Goal: Obtain resource: Download file/media

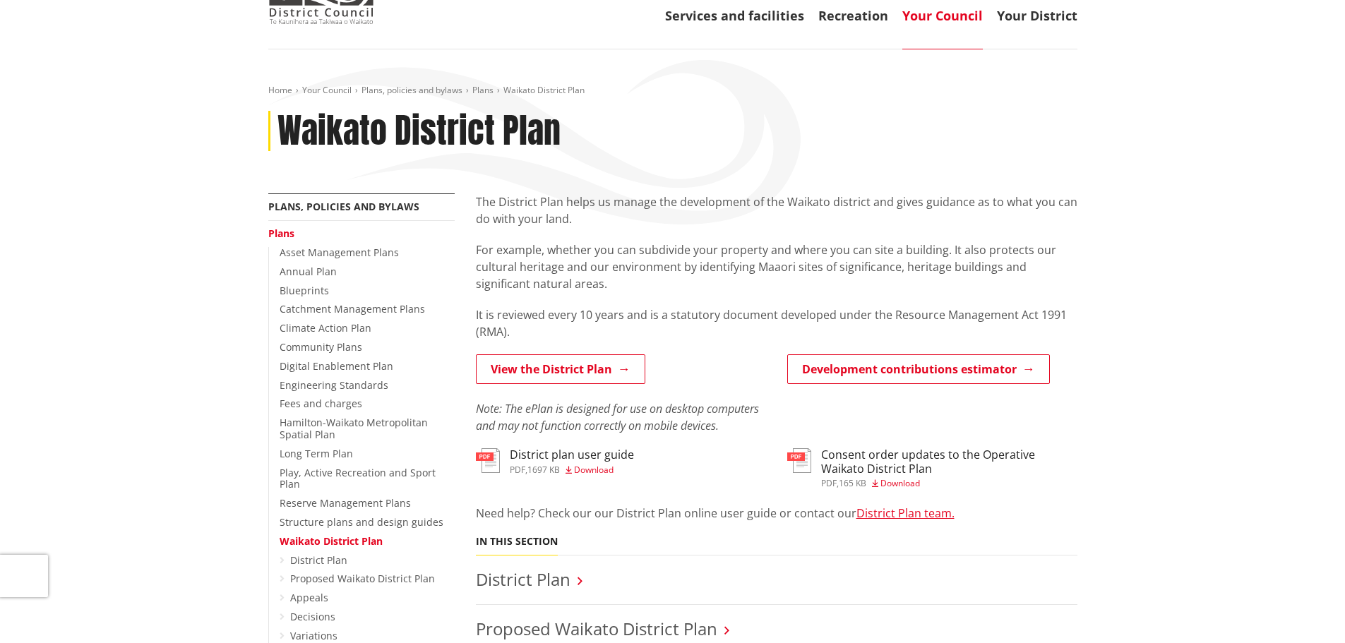
scroll to position [141, 0]
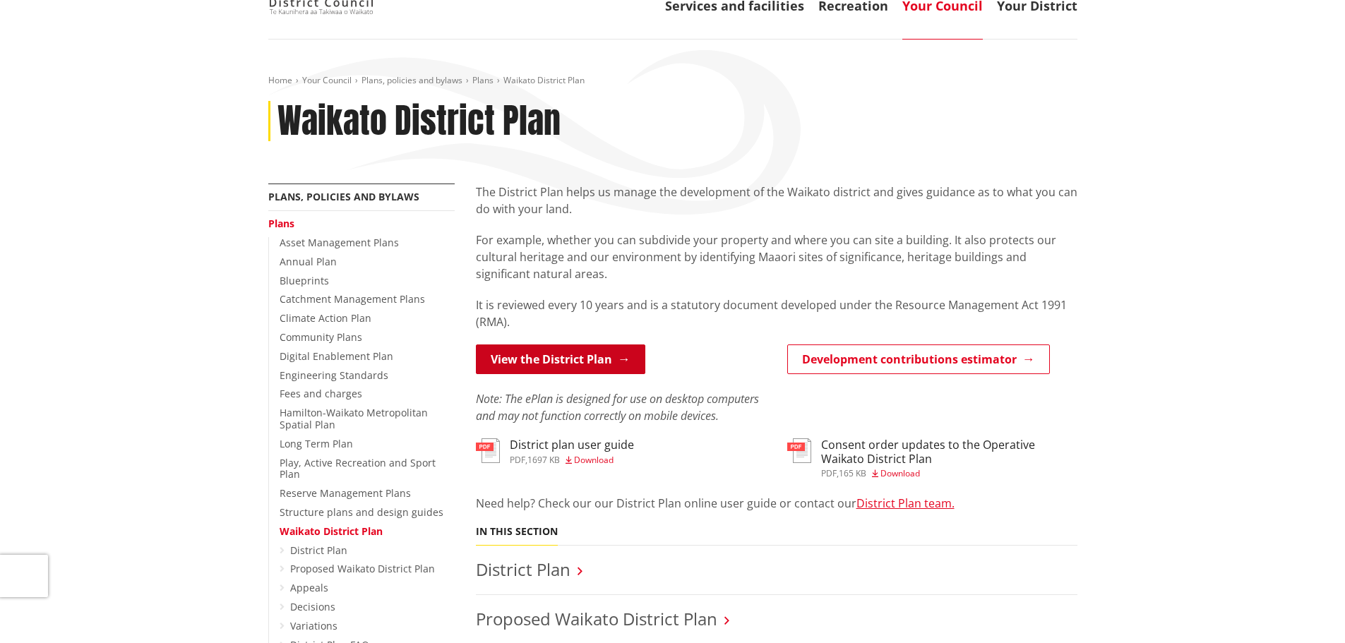
click at [578, 361] on link "View the District Plan" at bounding box center [560, 360] width 169 height 30
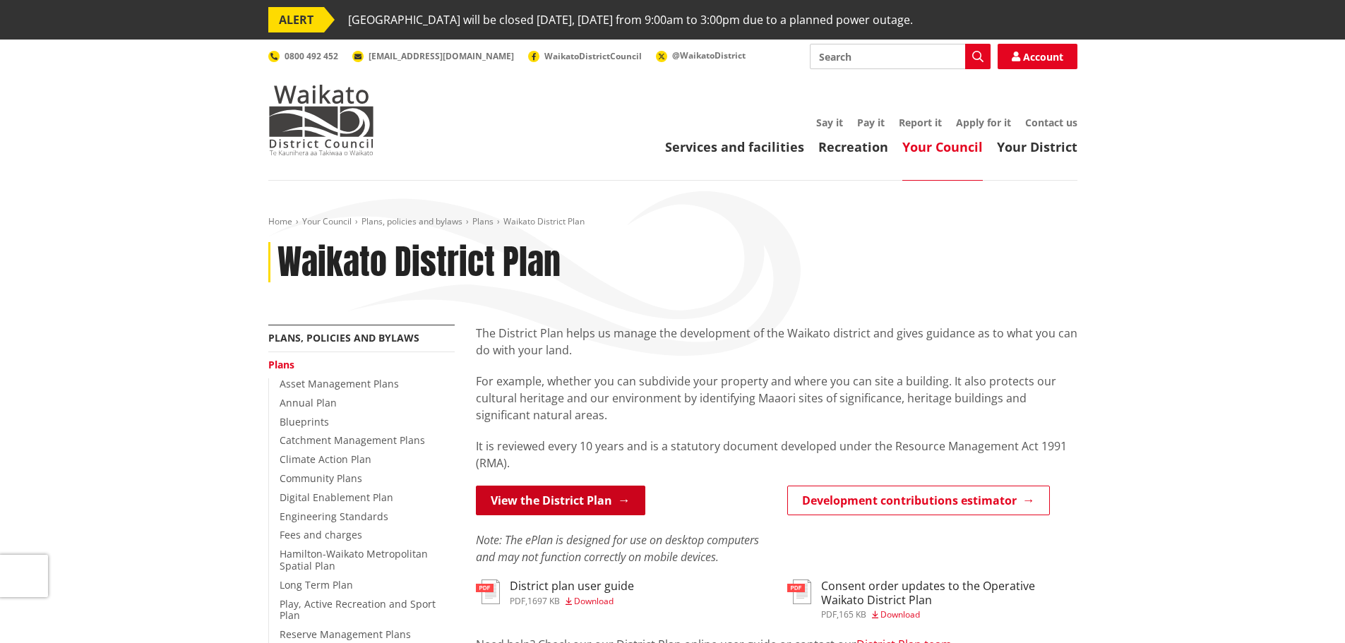
click at [548, 503] on link "View the District Plan" at bounding box center [560, 501] width 169 height 30
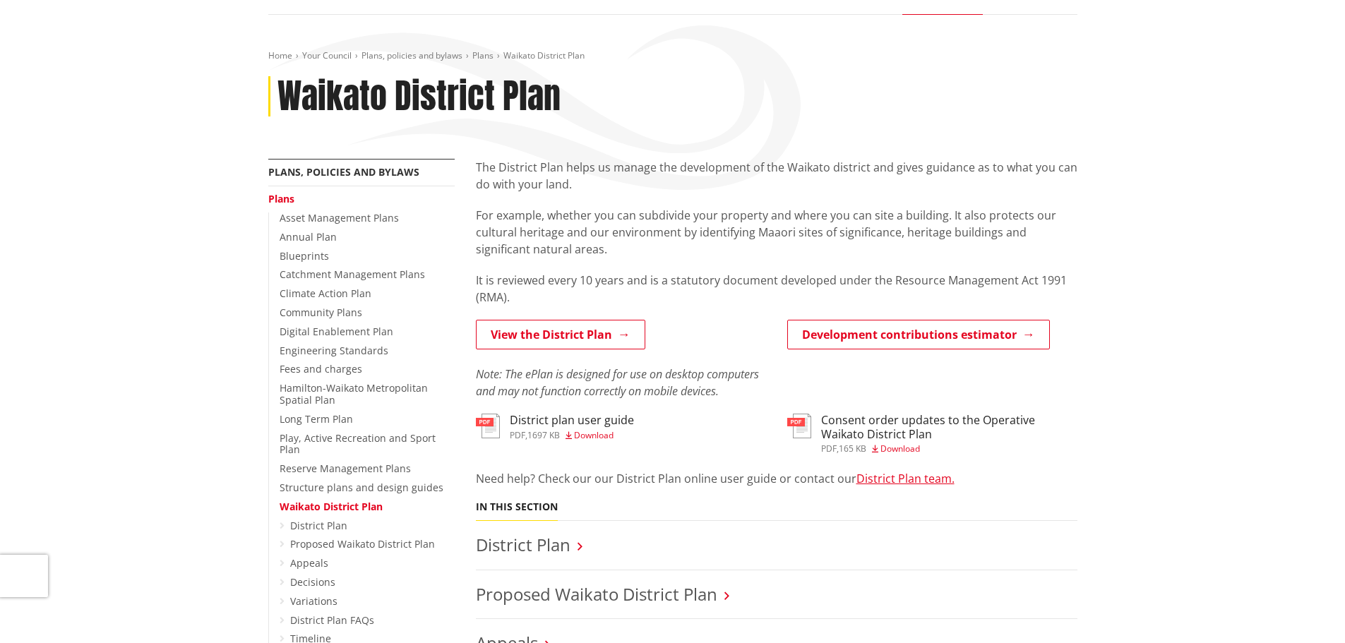
scroll to position [212, 0]
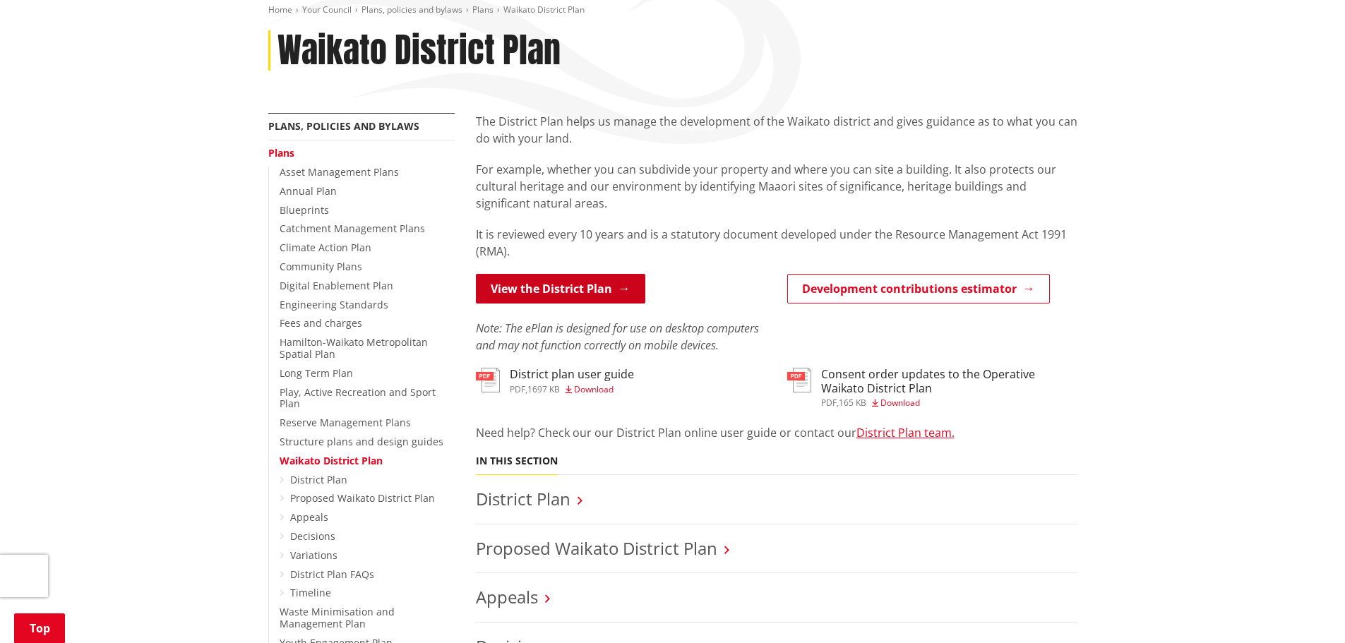
click at [554, 298] on link "View the District Plan" at bounding box center [560, 289] width 169 height 30
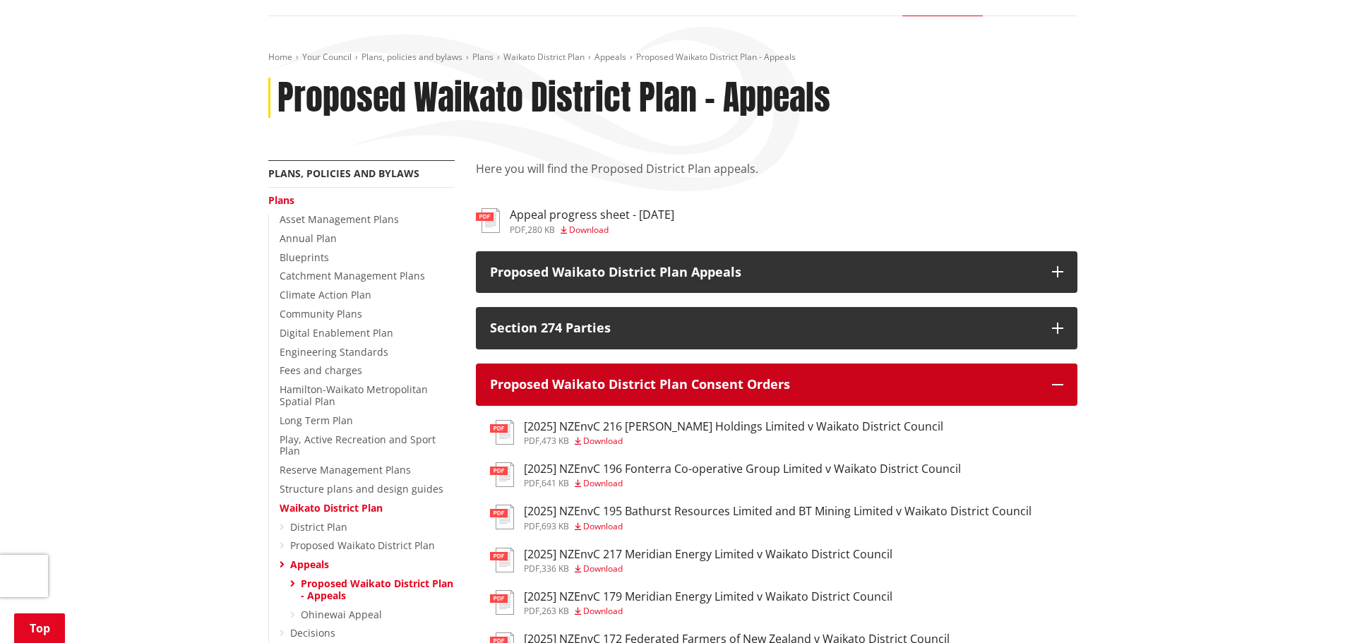
scroll to position [353, 0]
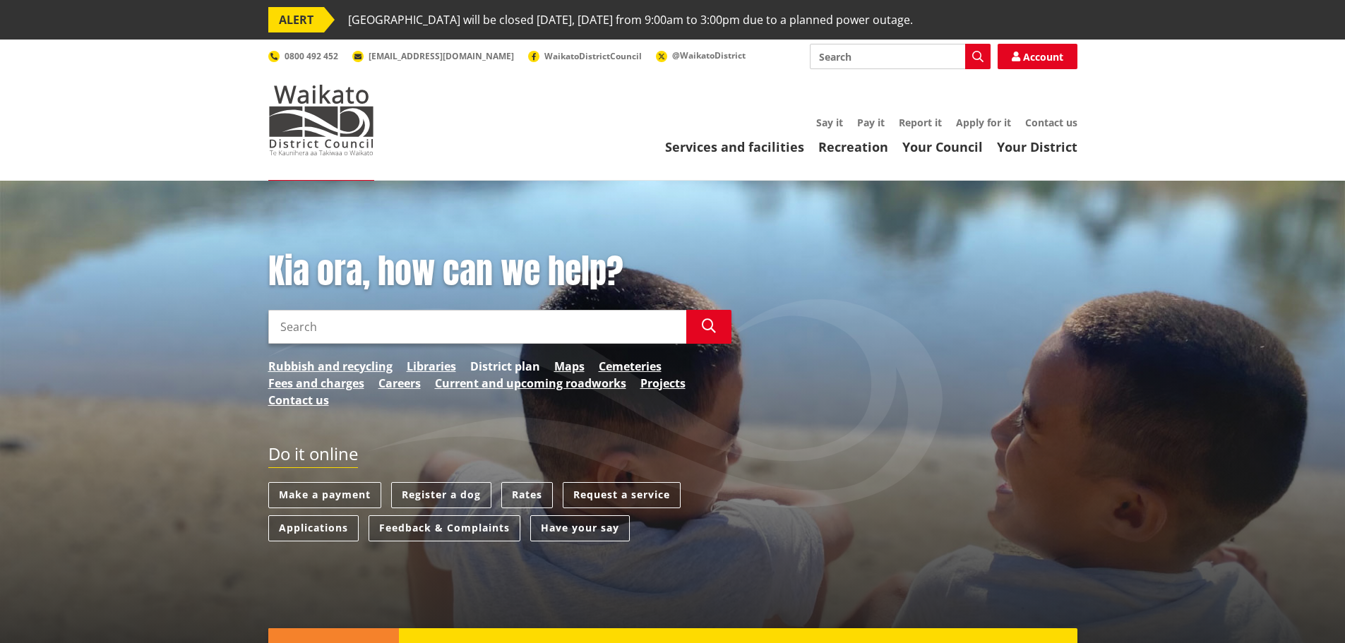
click at [503, 364] on link "District plan" at bounding box center [505, 366] width 70 height 17
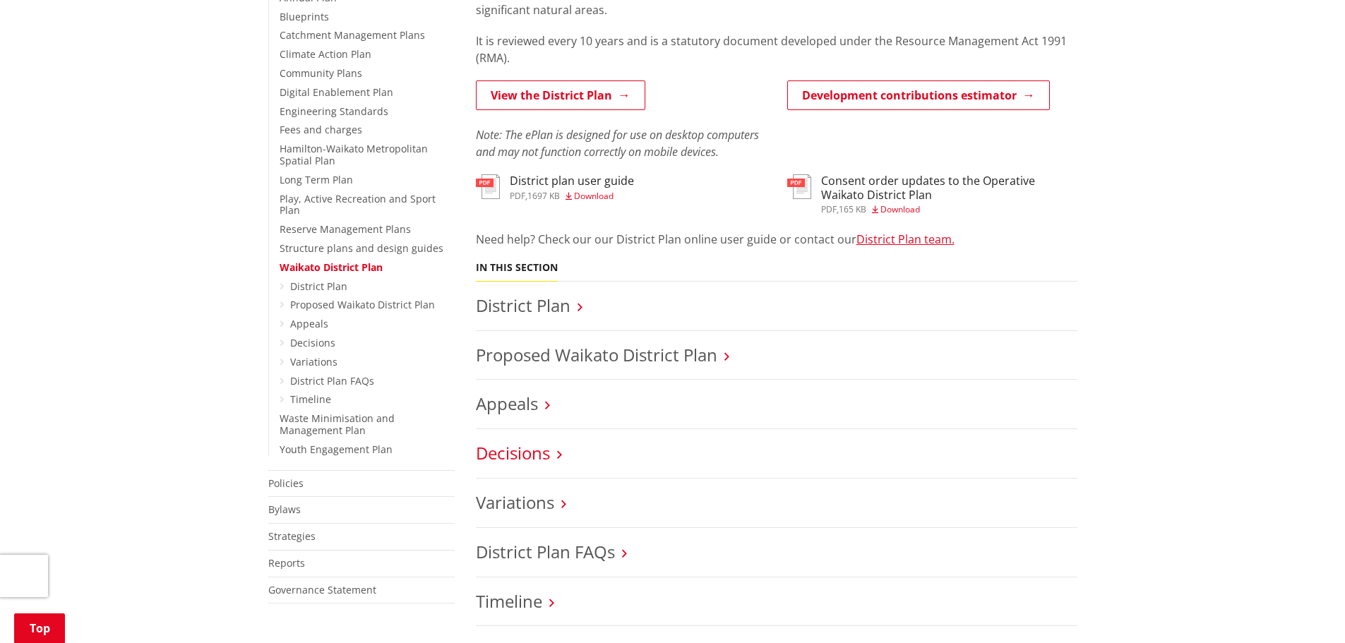
scroll to position [424, 0]
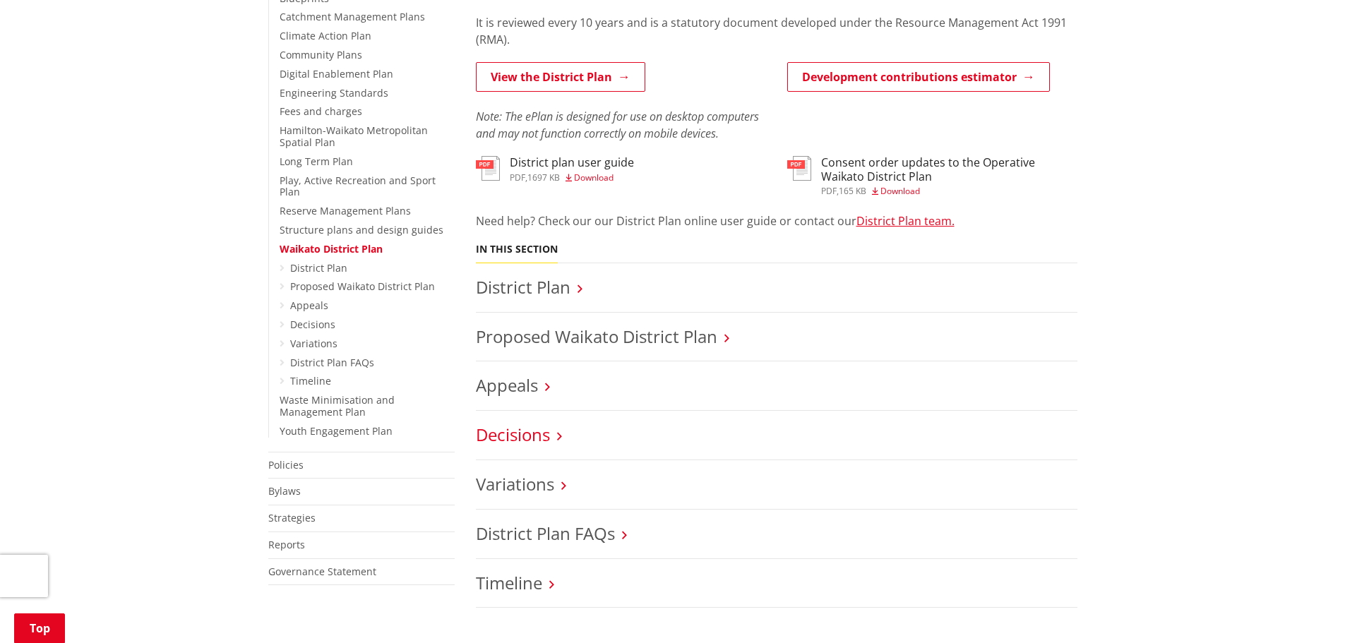
click at [529, 433] on link "Decisions" at bounding box center [513, 434] width 74 height 23
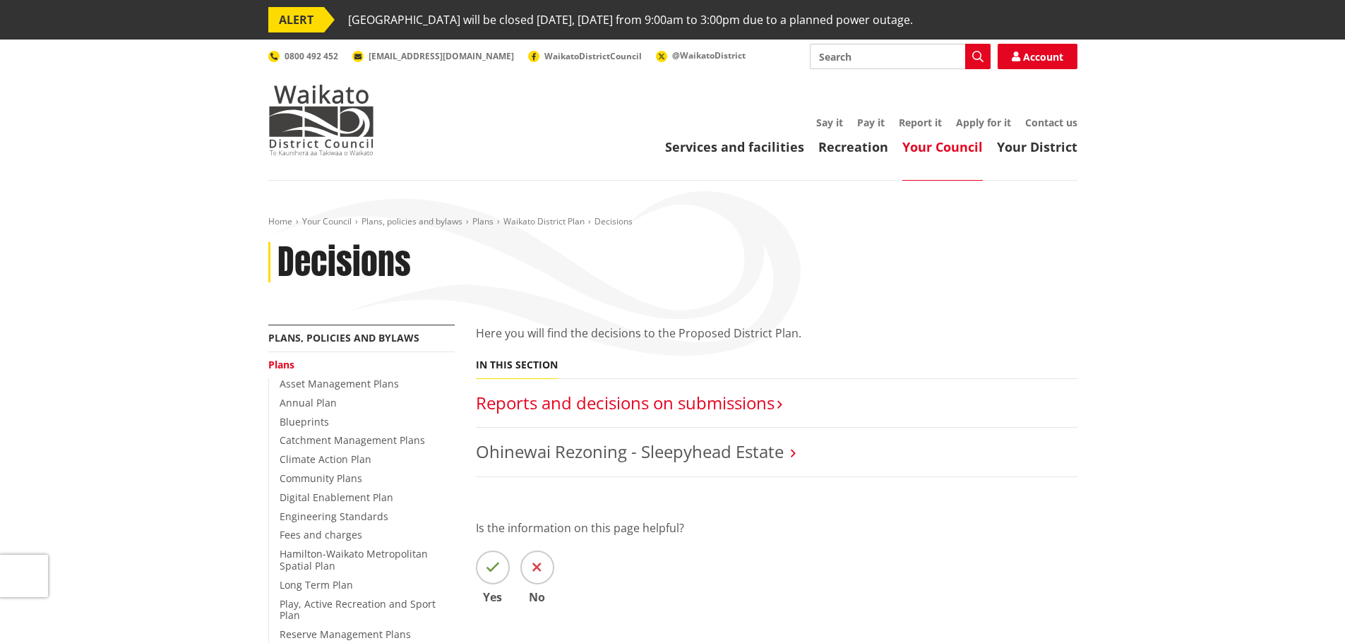
click at [601, 406] on link "Reports and decisions on submissions​" at bounding box center [625, 402] width 299 height 23
click at [658, 400] on link "Reports and decisions on submissions​" at bounding box center [625, 402] width 299 height 23
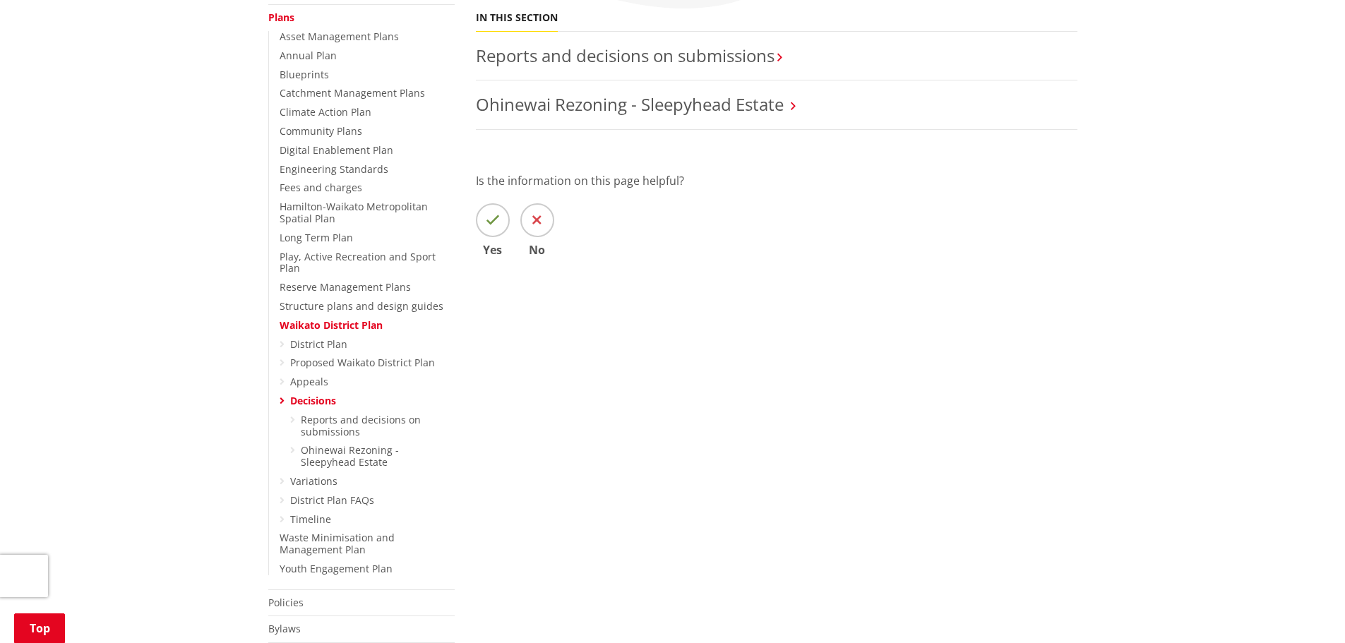
scroll to position [353, 0]
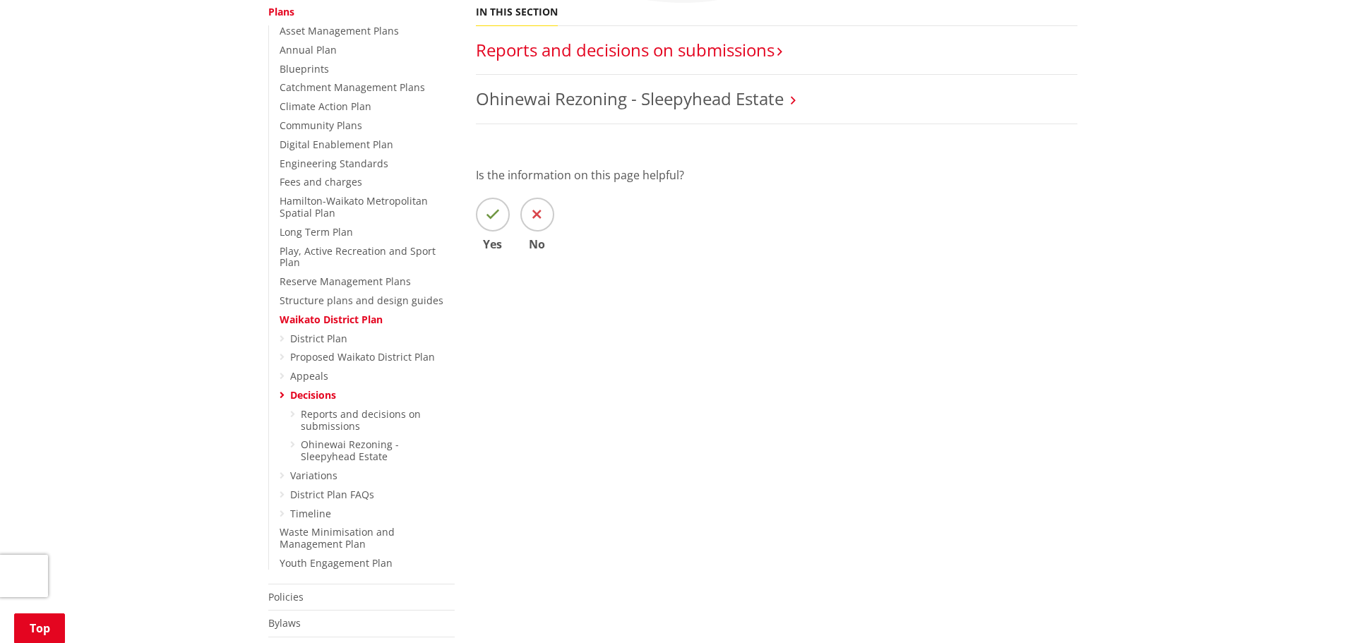
click at [758, 49] on link "Reports and decisions on submissions​" at bounding box center [625, 49] width 299 height 23
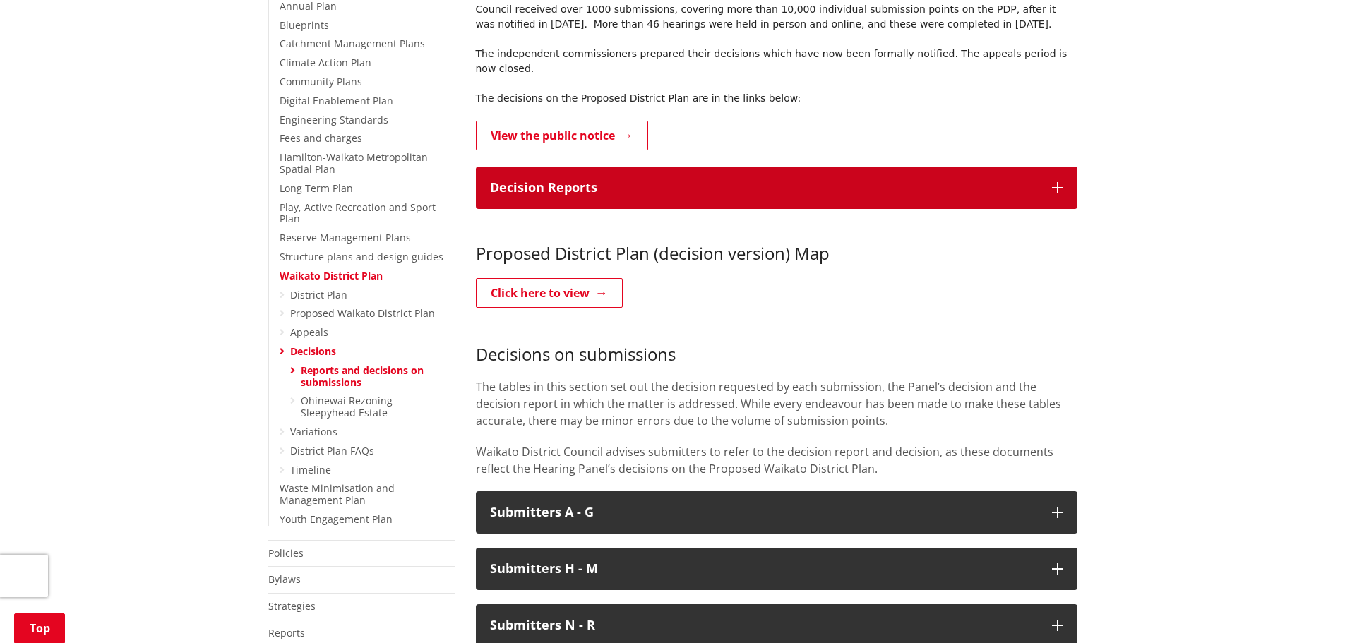
scroll to position [353, 0]
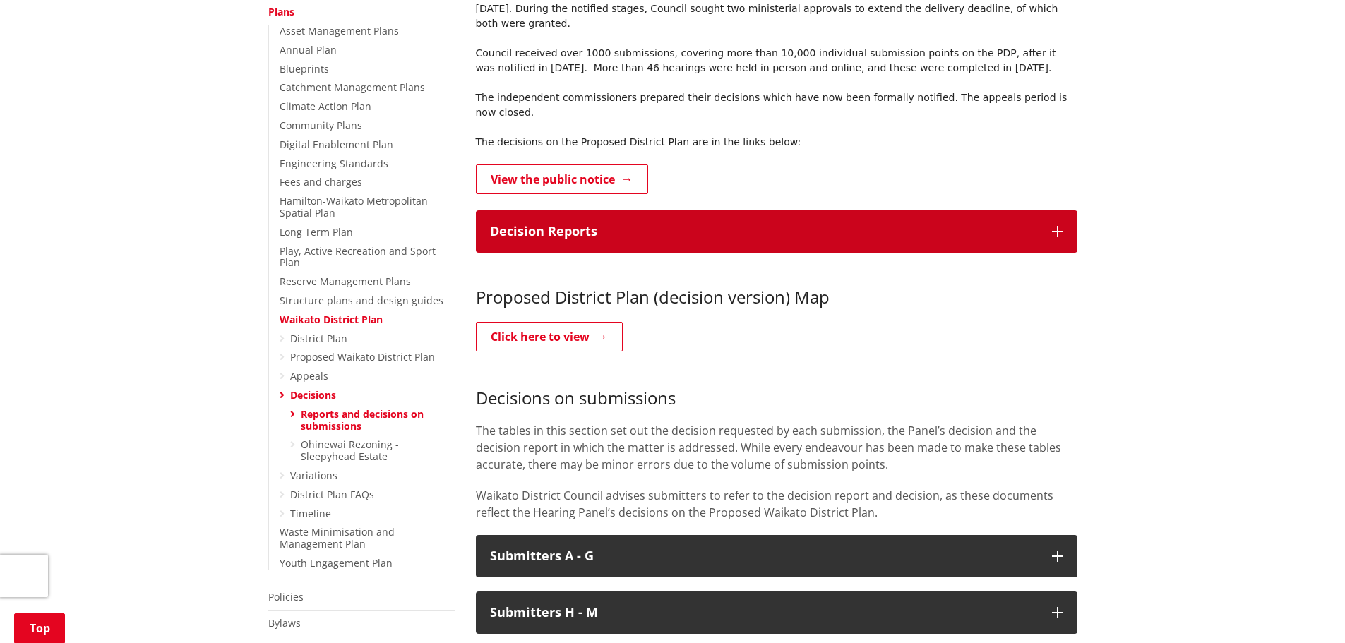
click at [1052, 226] on icon "button" at bounding box center [1057, 231] width 11 height 11
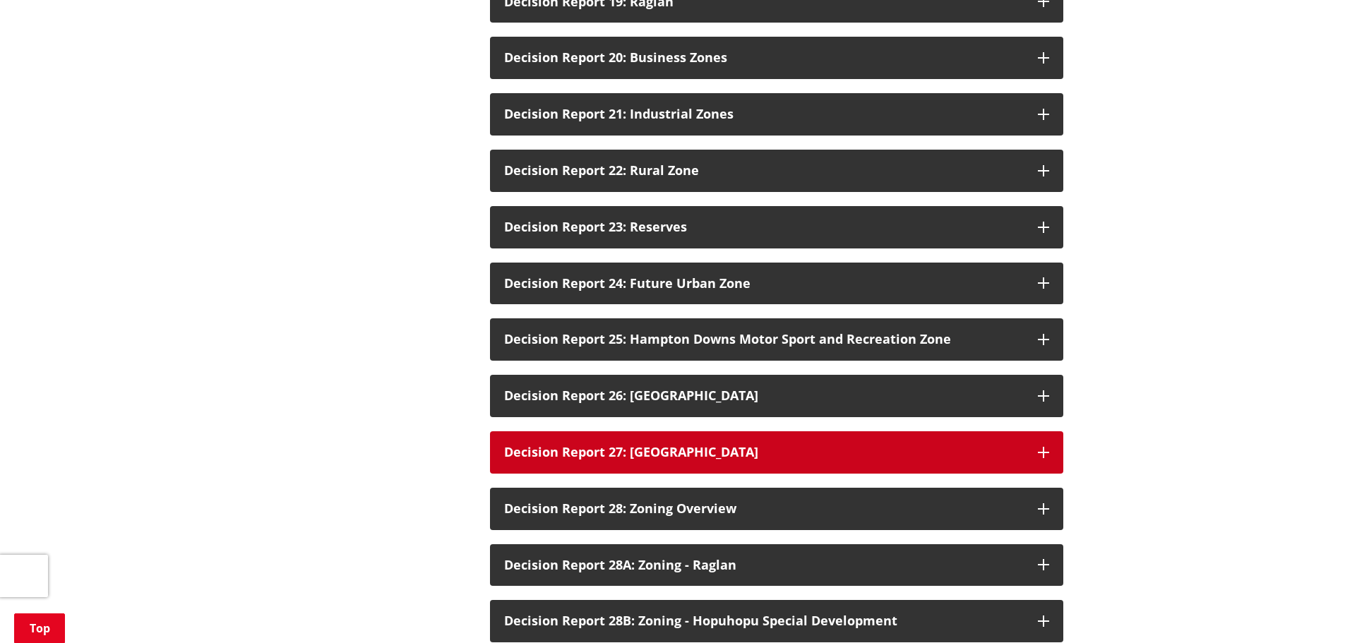
scroll to position [1694, 0]
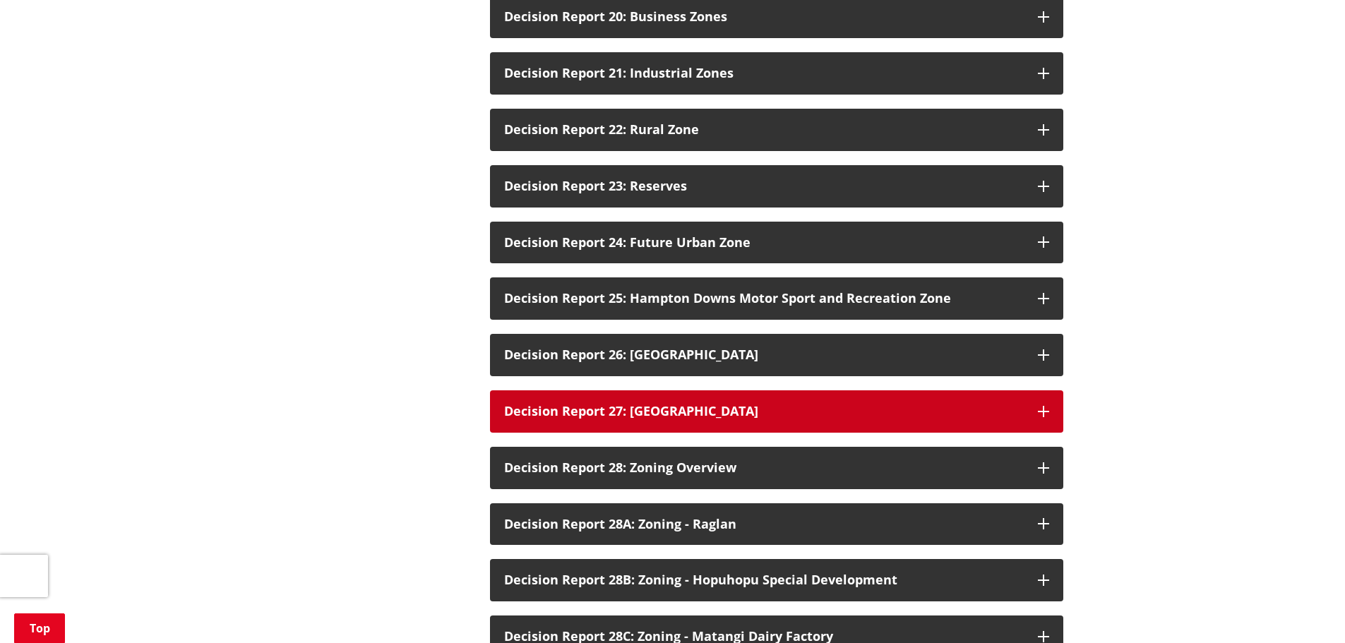
click at [1039, 406] on icon "button" at bounding box center [1043, 411] width 11 height 11
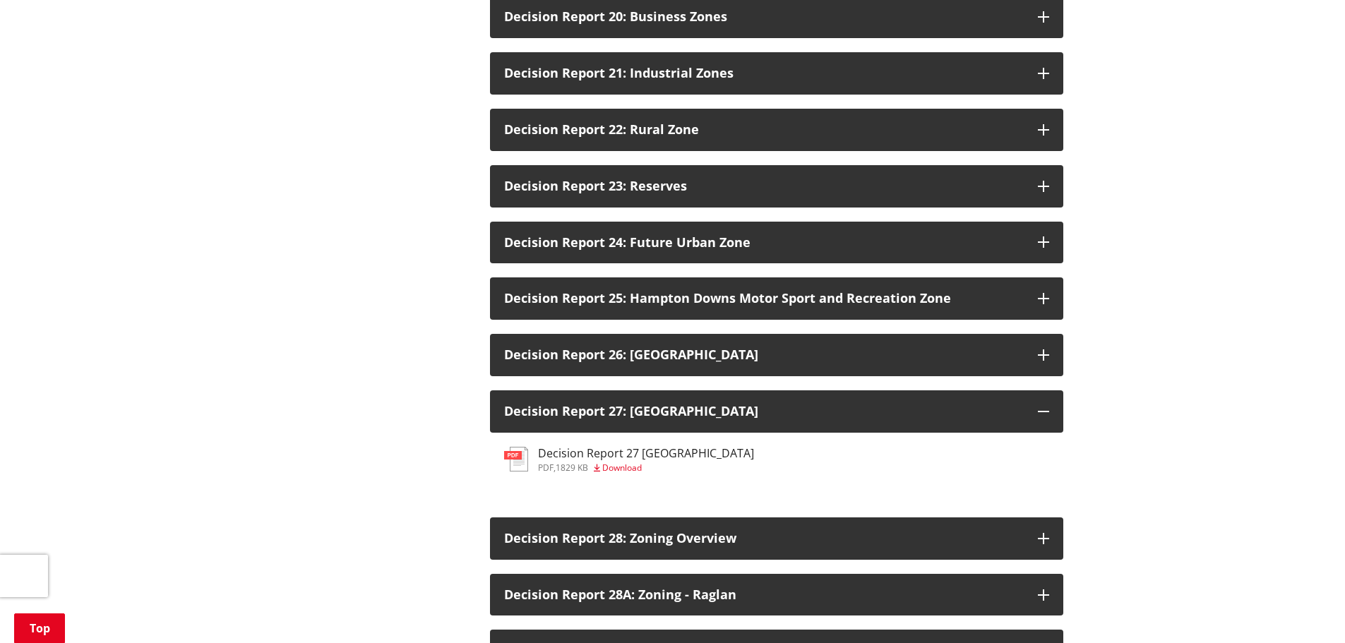
click at [620, 462] on span "Download" at bounding box center [622, 468] width 40 height 12
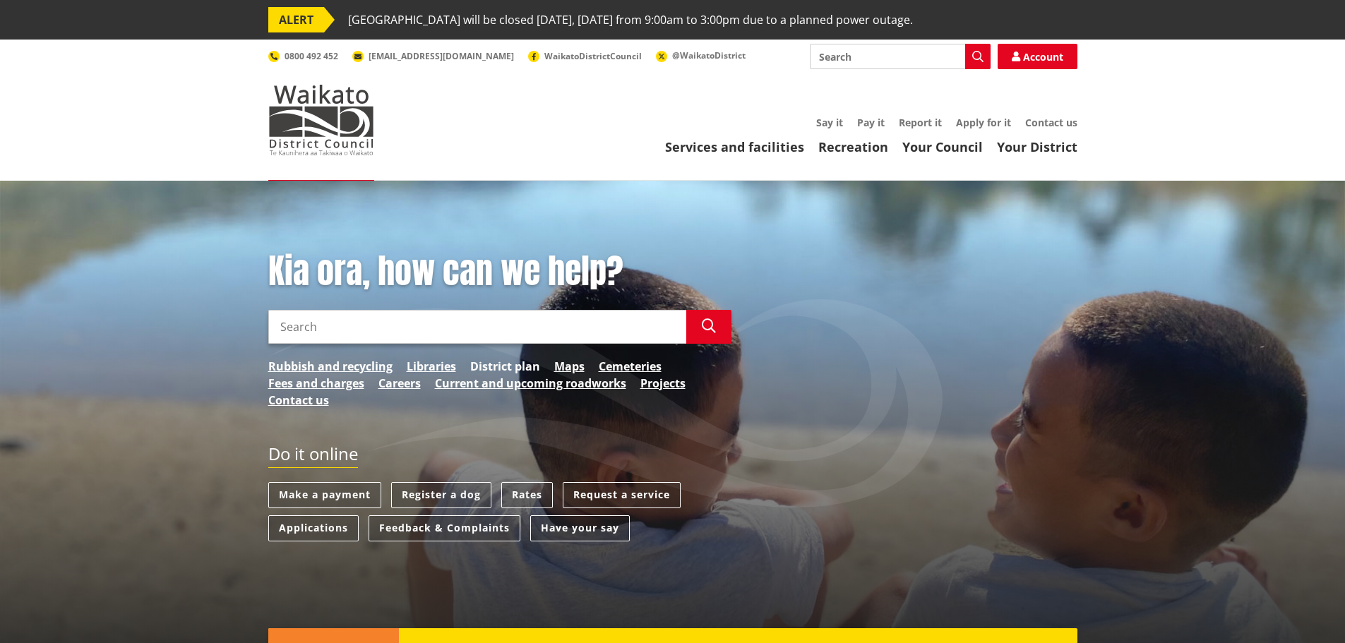
click at [520, 365] on link "District plan" at bounding box center [505, 366] width 70 height 17
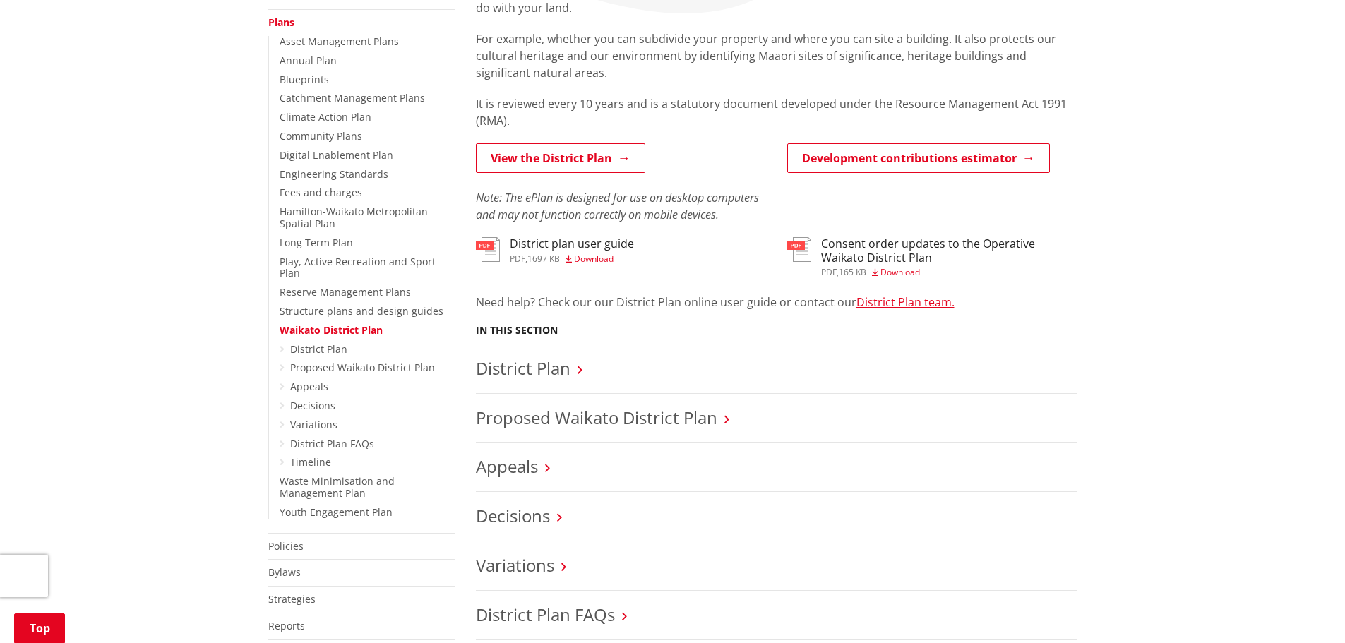
scroll to position [424, 0]
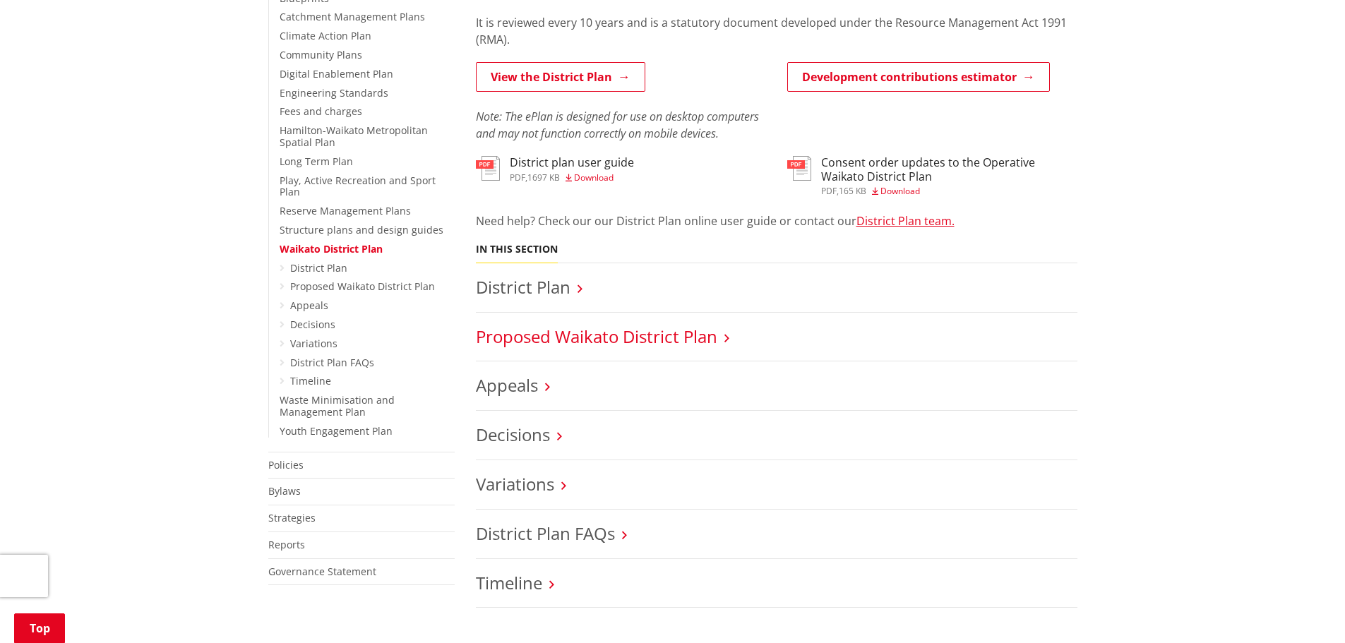
click at [638, 340] on link "Proposed Waikato District Plan" at bounding box center [596, 336] width 241 height 23
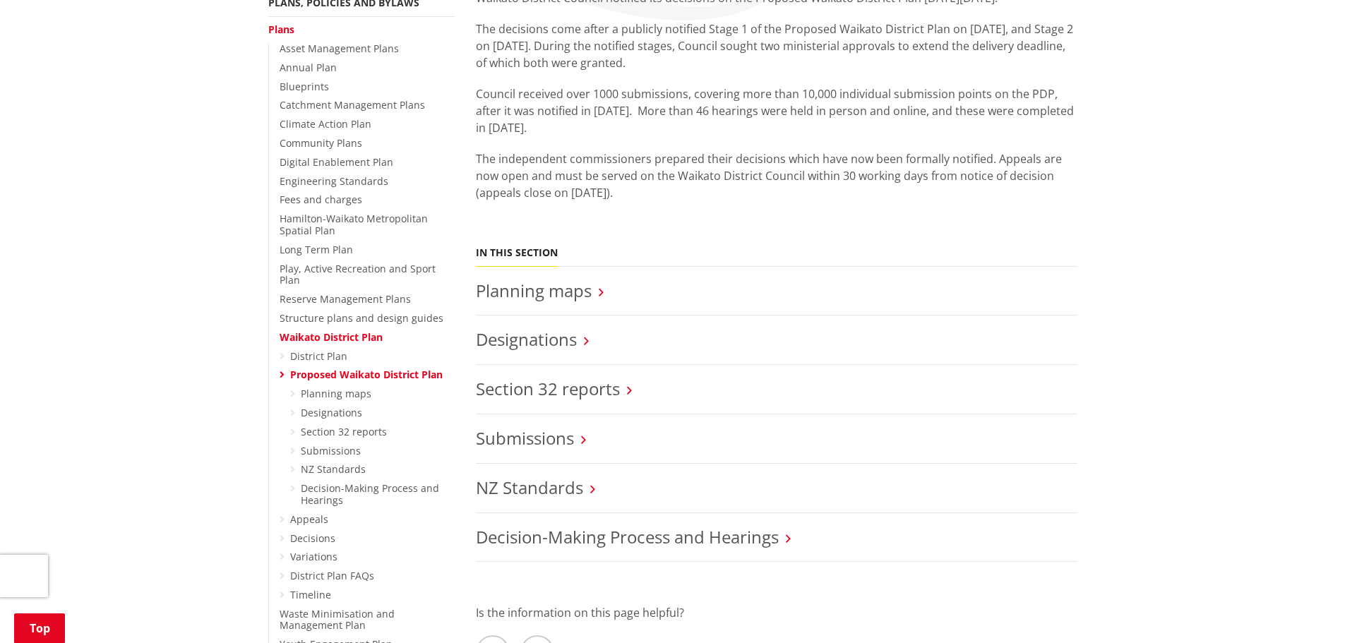
scroll to position [424, 0]
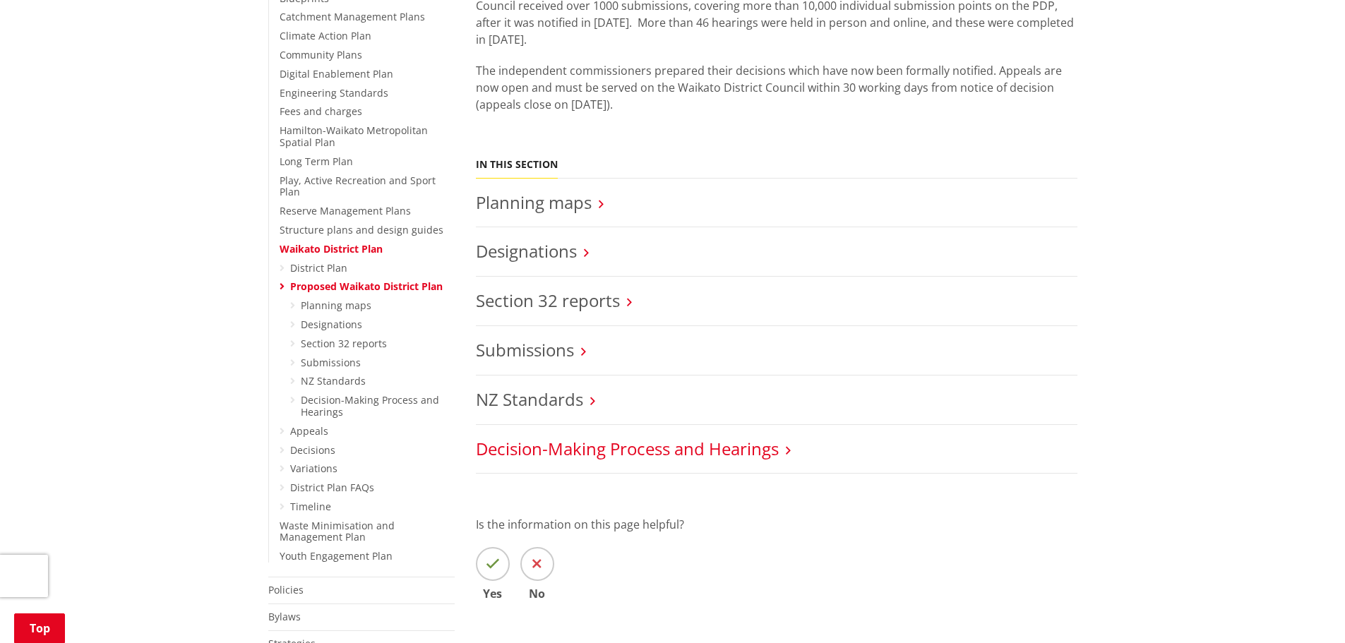
click at [767, 452] on link "Decision-Making Process and Hearings" at bounding box center [627, 448] width 303 height 23
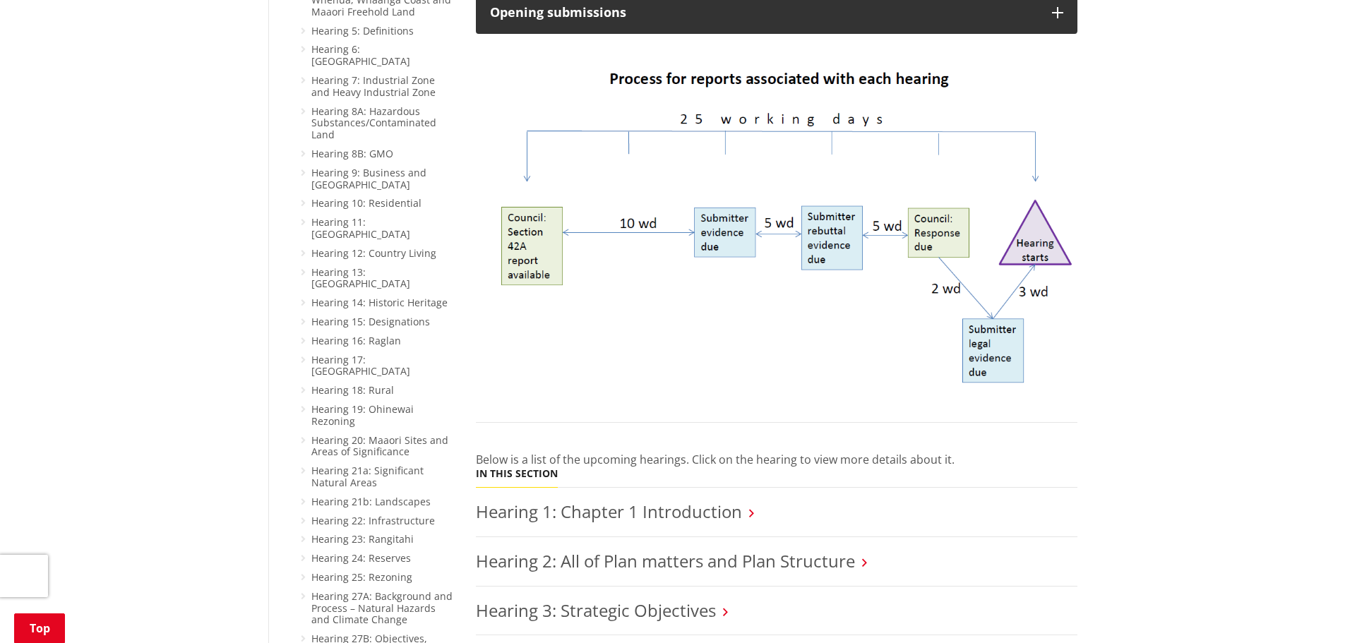
scroll to position [988, 0]
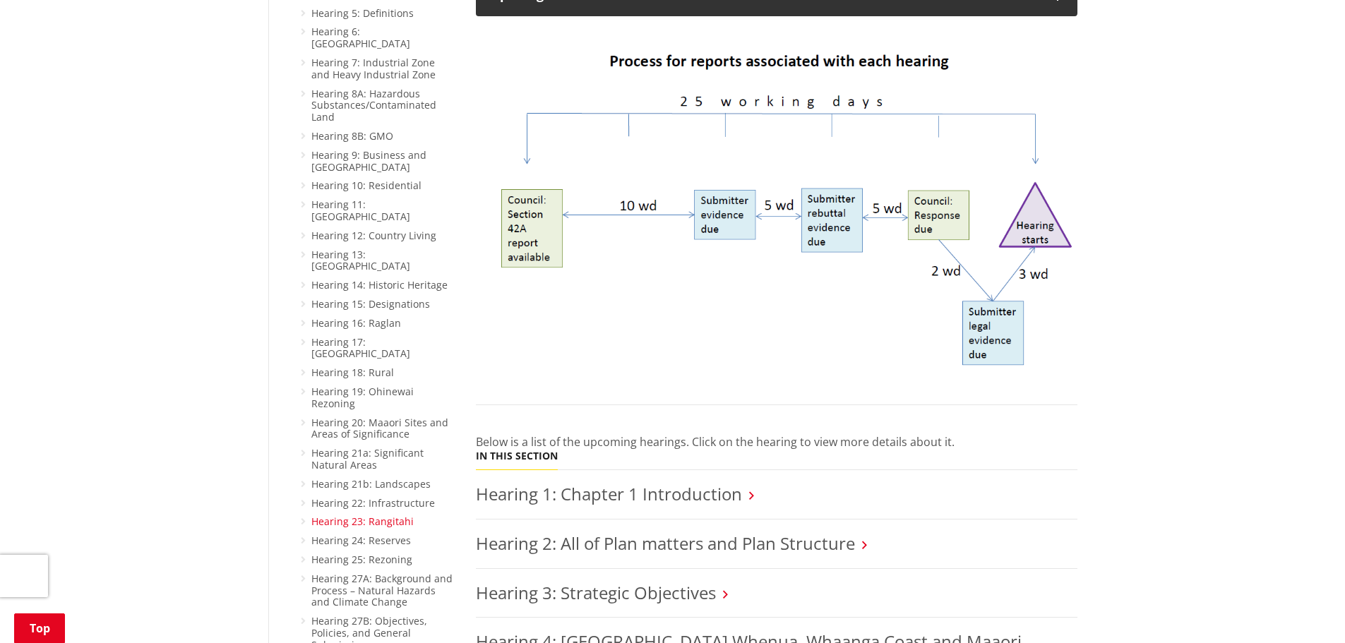
click at [380, 515] on link "Hearing 23: Rangitahi" at bounding box center [362, 521] width 102 height 13
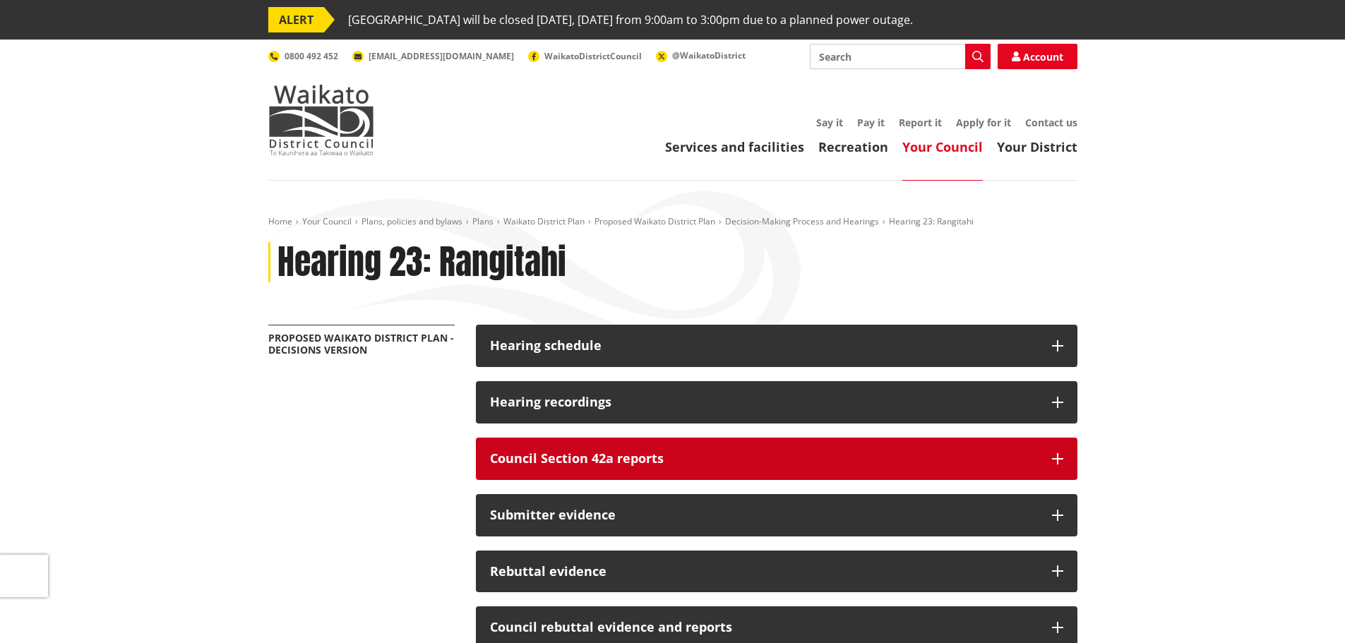
click at [1055, 461] on icon "button" at bounding box center [1057, 458] width 11 height 11
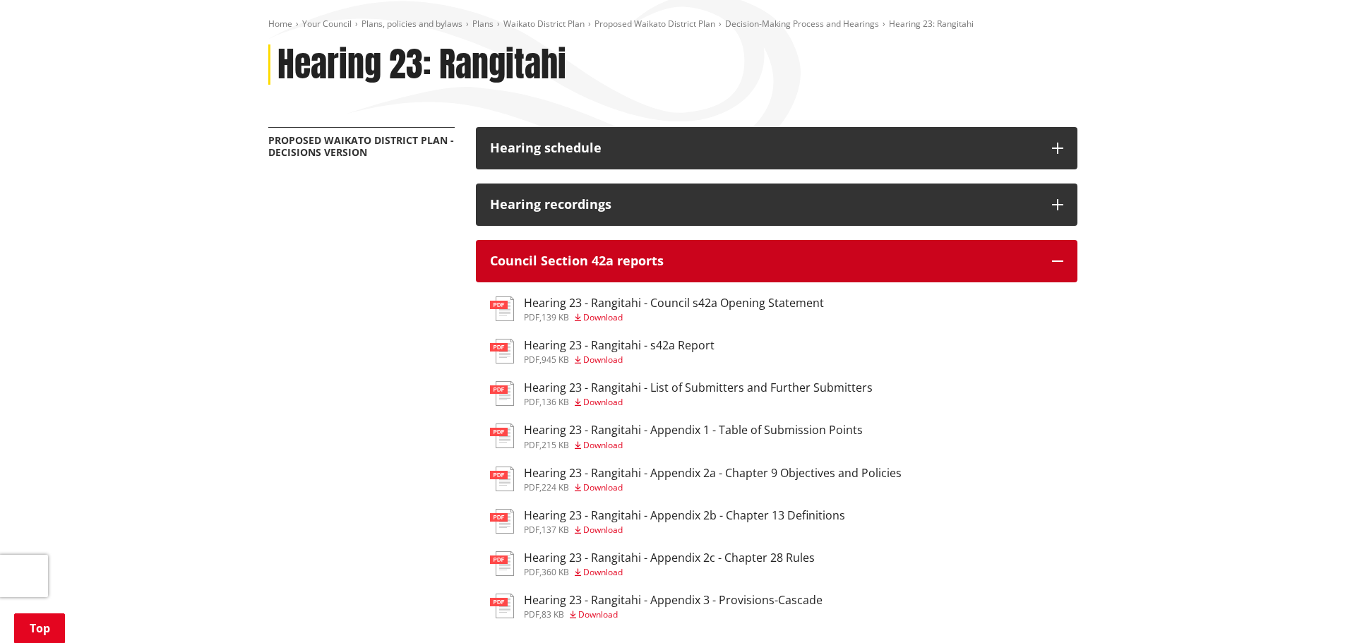
scroll to position [282, 0]
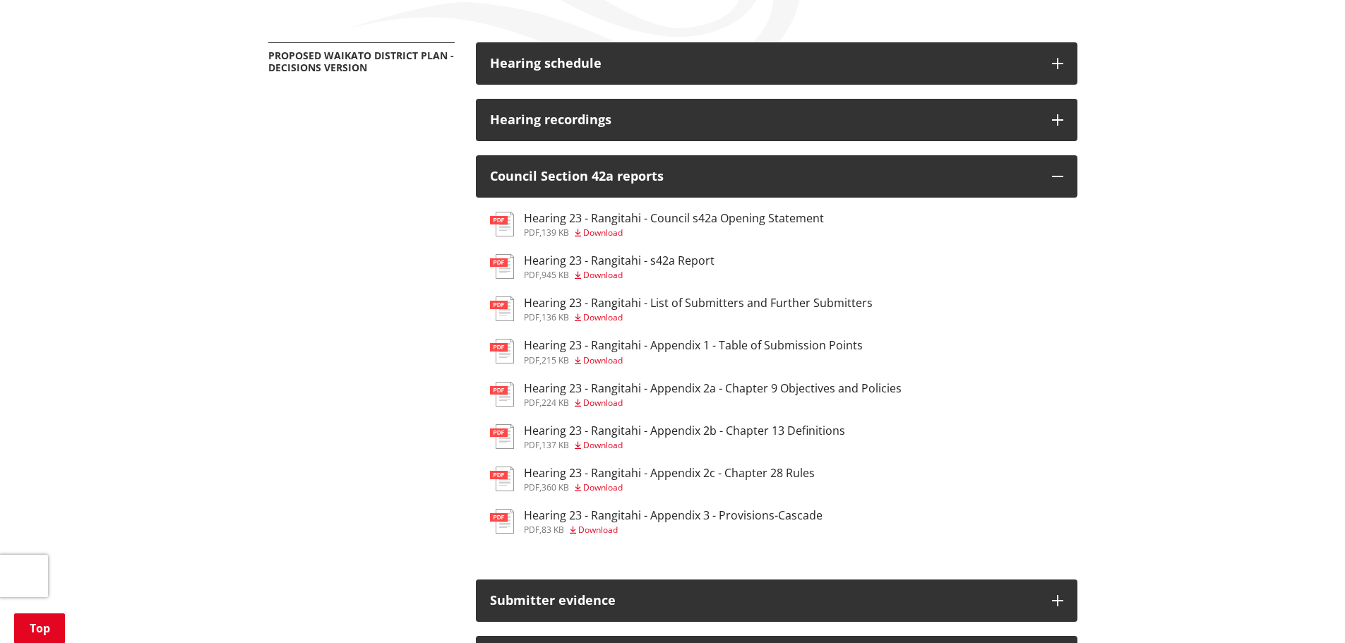
click at [597, 229] on span "Download" at bounding box center [603, 233] width 40 height 12
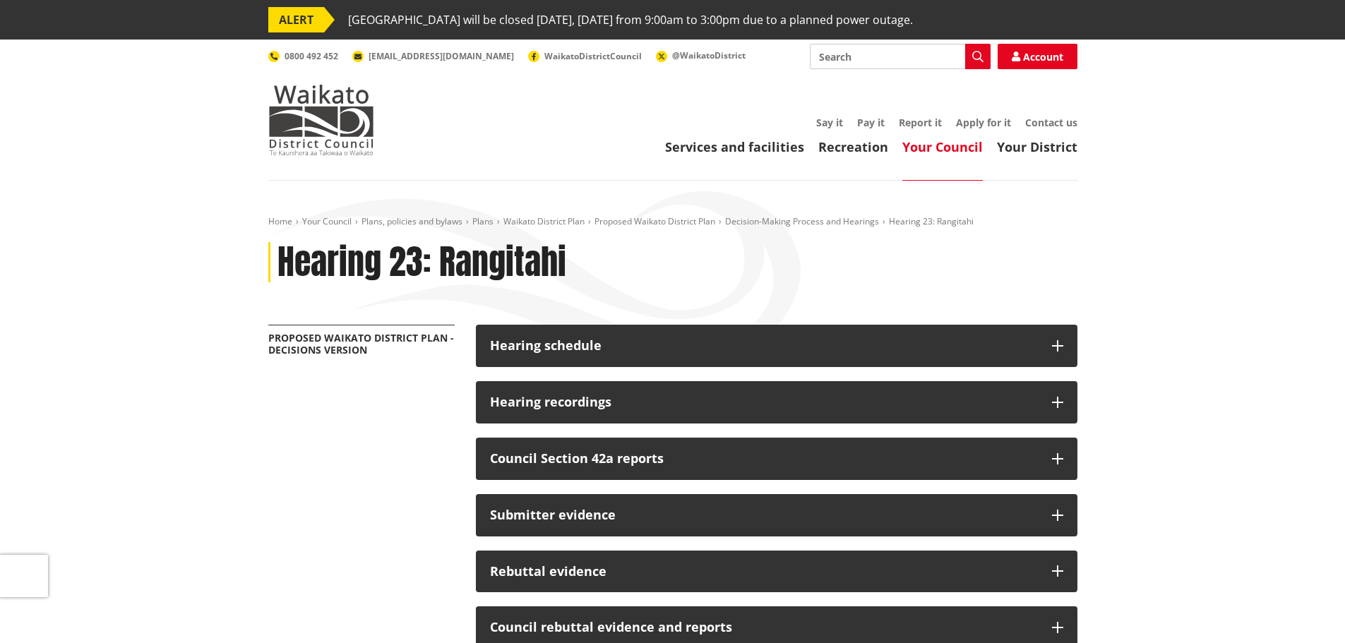
scroll to position [282, 0]
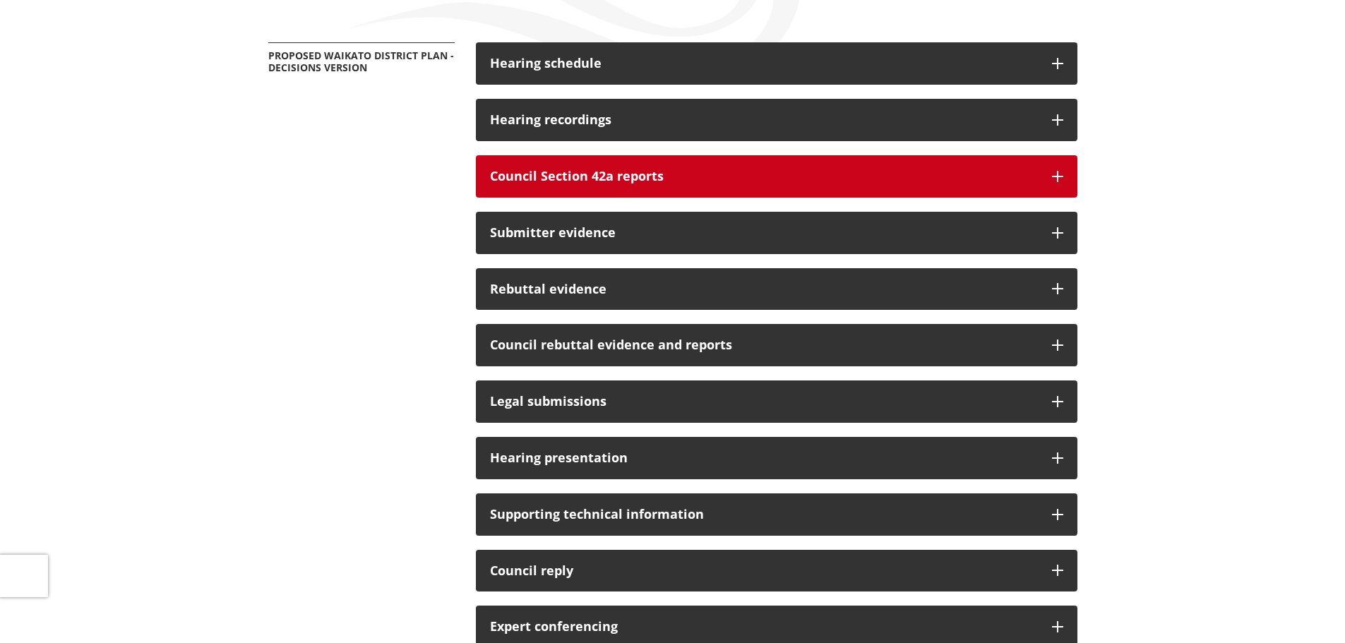
click at [1052, 177] on icon "button" at bounding box center [1057, 176] width 11 height 11
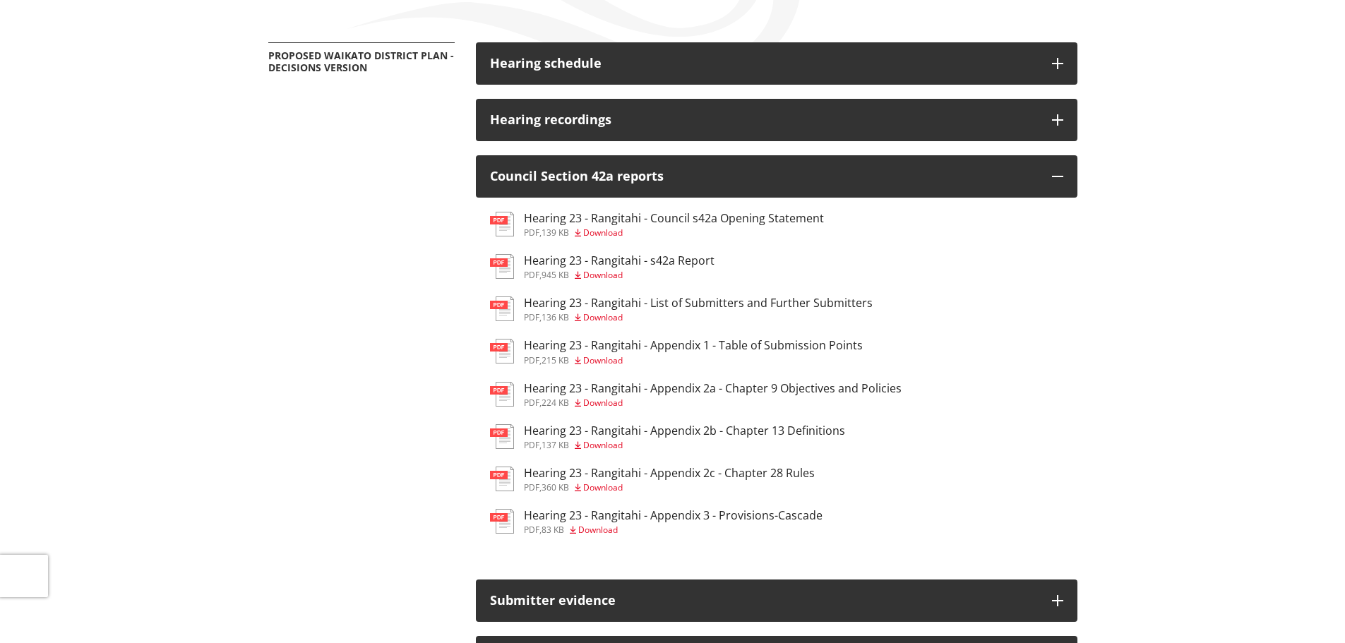
click at [604, 275] on span "Download" at bounding box center [603, 275] width 40 height 12
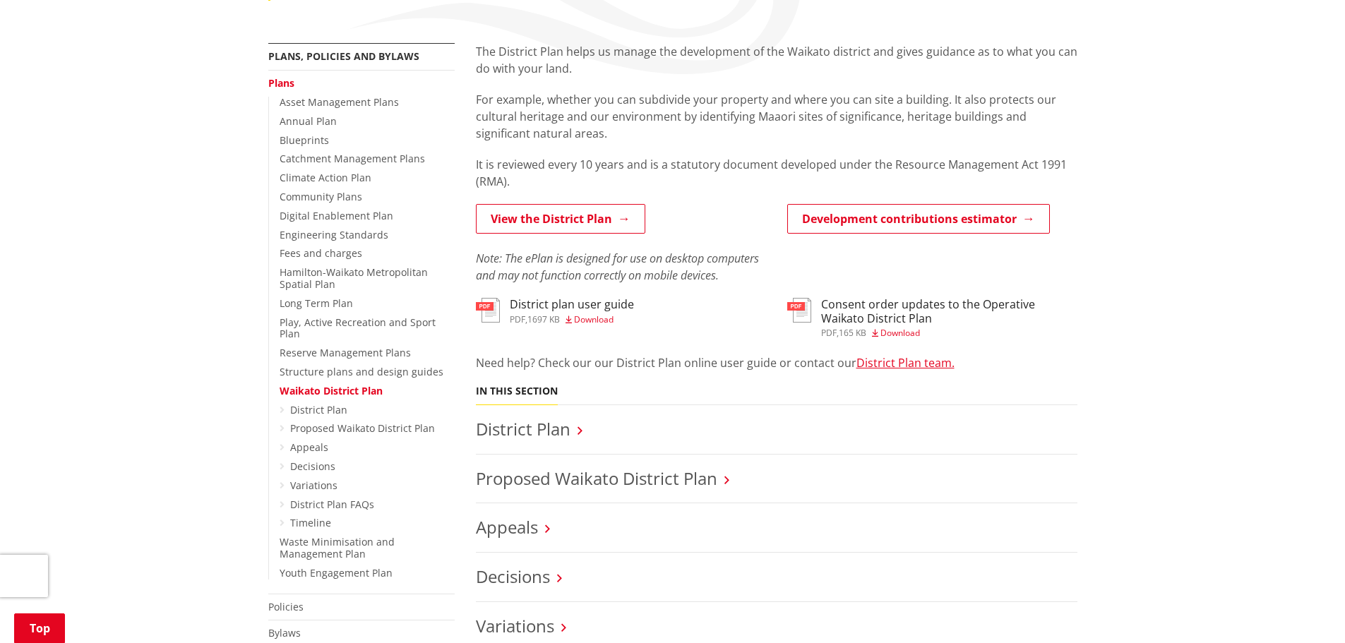
scroll to position [282, 0]
click at [551, 215] on link "View the District Plan" at bounding box center [560, 218] width 169 height 30
